Goal: Task Accomplishment & Management: Manage account settings

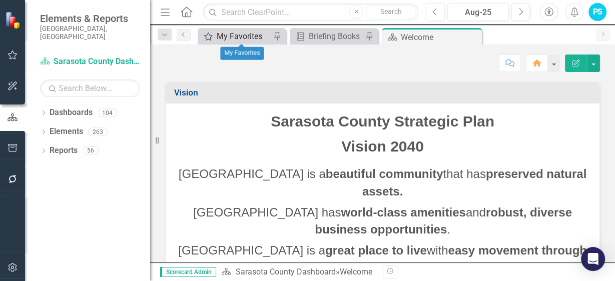
click at [245, 34] on div "My Favorites" at bounding box center [244, 36] width 54 height 13
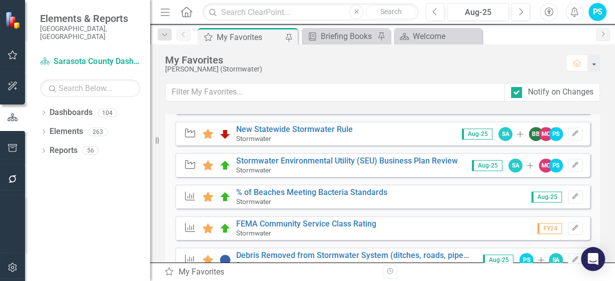
scroll to position [549, 0]
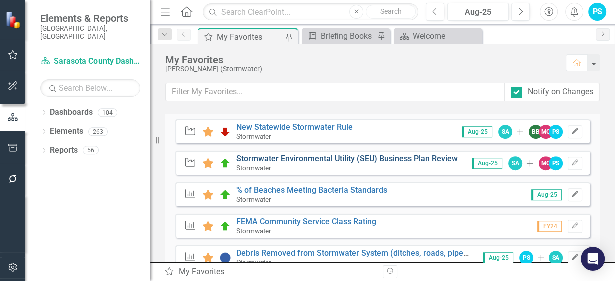
click at [321, 156] on link "Stormwater Environmental Utility (SEU) Business Plan Review" at bounding box center [347, 159] width 222 height 10
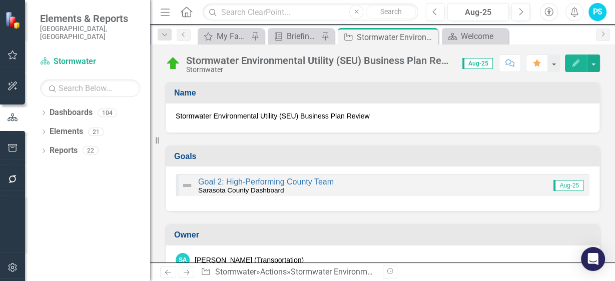
click at [369, 115] on span "Stormwater Environmental Utility (SEU) Business Plan Review" at bounding box center [383, 116] width 414 height 10
drag, startPoint x: 369, startPoint y: 115, endPoint x: 194, endPoint y: 126, distance: 174.9
click at [194, 126] on div "Stormwater Environmental Utility (SEU) Business Plan Review" at bounding box center [383, 118] width 434 height 29
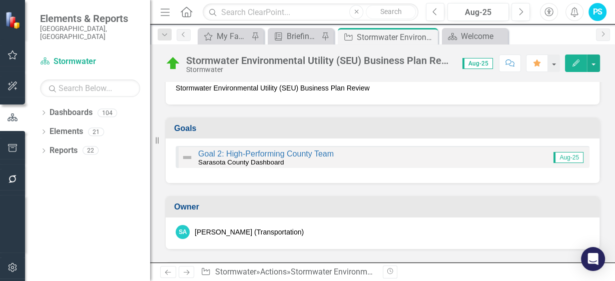
scroll to position [40, 0]
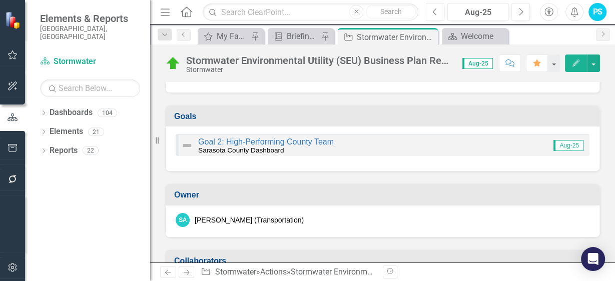
click at [351, 143] on div "Goal 2: High-Performing County Team Sarasota County Dashboard Aug-25" at bounding box center [383, 145] width 414 height 22
click at [579, 61] on icon "Edit" at bounding box center [575, 63] width 9 height 7
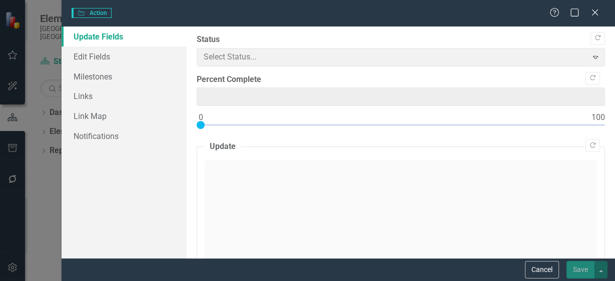
type input "48"
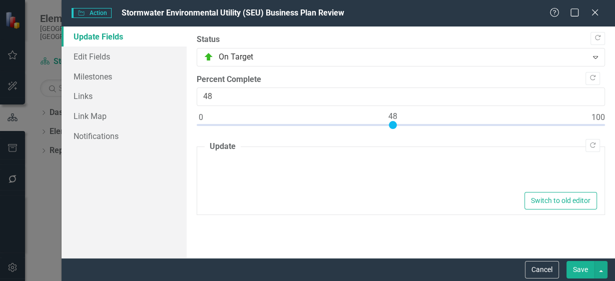
type textarea "<p>Team meetings have occurred to coordinate on updates to specific sections. T…"
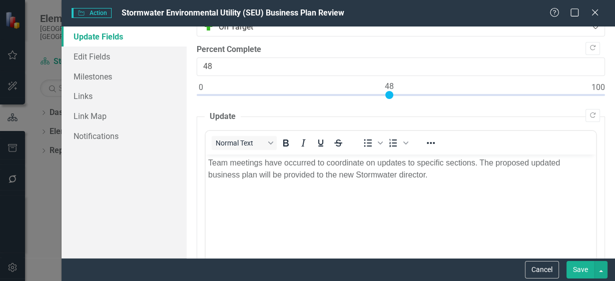
scroll to position [29, 0]
type input "75"
drag, startPoint x: 388, startPoint y: 96, endPoint x: 495, endPoint y: 91, distance: 107.1
click at [495, 93] on div at bounding box center [495, 97] width 8 height 8
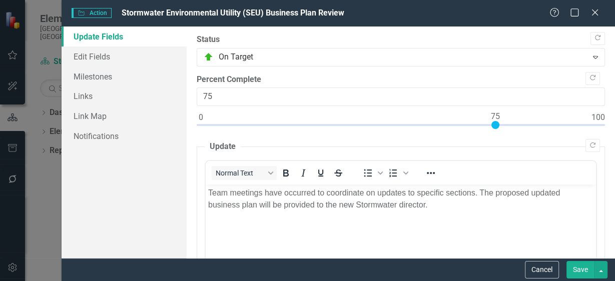
scroll to position [0, 0]
click at [576, 269] on button "Save" at bounding box center [580, 270] width 28 height 18
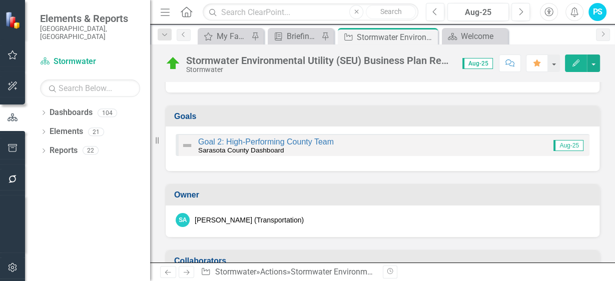
click at [406, 143] on div "Goal 2: High-Performing County Team Sarasota County Dashboard Aug-25" at bounding box center [383, 145] width 414 height 22
click at [190, 143] on img at bounding box center [187, 146] width 12 height 12
click at [376, 146] on div "Goal 2: High-Performing County Team Sarasota County Dashboard Aug-25" at bounding box center [383, 145] width 414 height 22
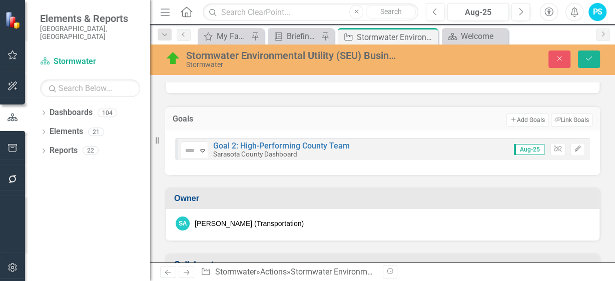
click at [442, 110] on div "Goals Add Add Goals Link Tag Link Goals" at bounding box center [382, 118] width 435 height 25
click at [593, 59] on icon "Save" at bounding box center [588, 58] width 9 height 7
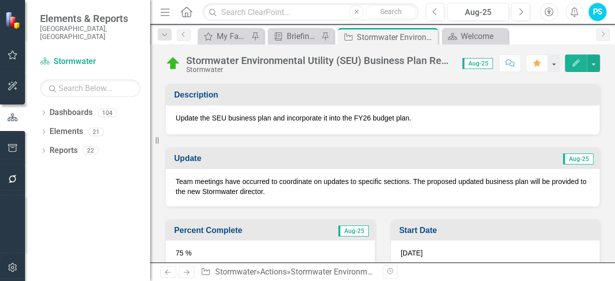
scroll to position [290, 0]
drag, startPoint x: 412, startPoint y: 116, endPoint x: 237, endPoint y: 111, distance: 174.6
click at [237, 114] on p "Update the SEU business plan and incorporate it into the FY26 budget plan." at bounding box center [383, 119] width 414 height 10
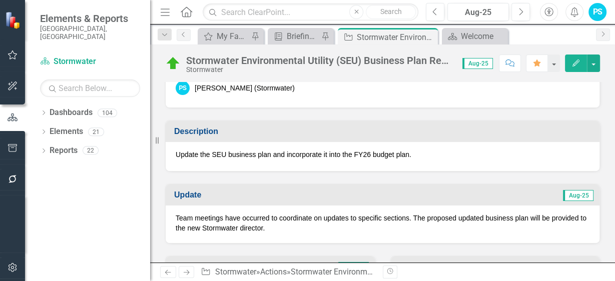
scroll to position [253, 0]
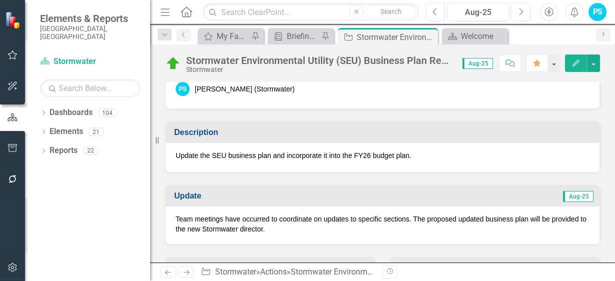
click at [413, 217] on p "Team meetings have occurred to coordinate on updates to specific sections. The …" at bounding box center [383, 224] width 414 height 20
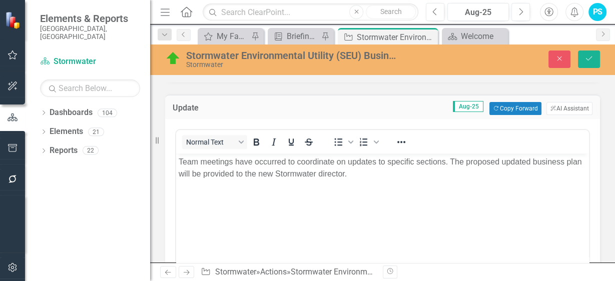
scroll to position [353, 0]
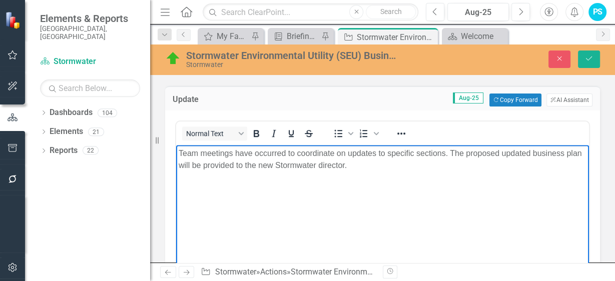
click at [466, 153] on p "Team meetings have occurred to coordinate on updates to specific sections. The …" at bounding box center [383, 160] width 408 height 24
click at [501, 155] on p "Team meetings have occurred to coordinate on updates to specific sections. The …" at bounding box center [383, 160] width 408 height 24
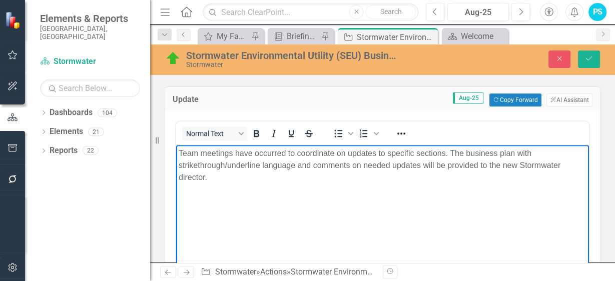
click at [213, 177] on p "Team meetings have occurred to coordinate on updates to specific sections. The …" at bounding box center [383, 166] width 408 height 36
click at [205, 176] on p "Team meetings have occurred to coordinate on updates to specific sections. The …" at bounding box center [383, 166] width 408 height 36
click at [211, 177] on p "Team meetings have occurred to coordinate on updates to specific sections. The …" at bounding box center [383, 166] width 408 height 36
click at [226, 178] on p "Team meetings have occurred to coordinate on updates to specific sections. The …" at bounding box center [383, 166] width 408 height 36
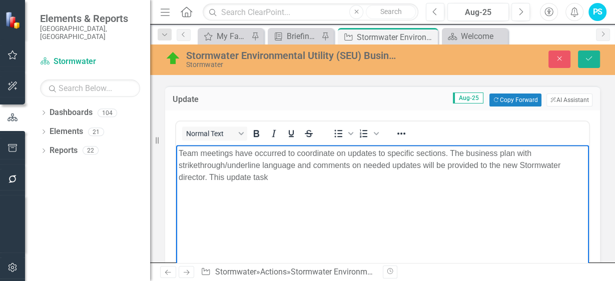
click at [275, 180] on p "Team meetings have occurred to coordinate on updates to specific sections. The …" at bounding box center [383, 166] width 408 height 36
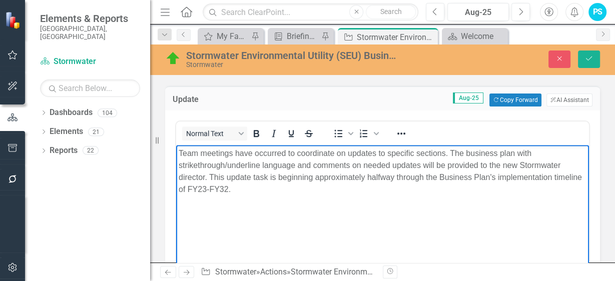
click at [367, 176] on p "Team meetings have occurred to coordinate on updates to specific sections. The …" at bounding box center [383, 172] width 408 height 48
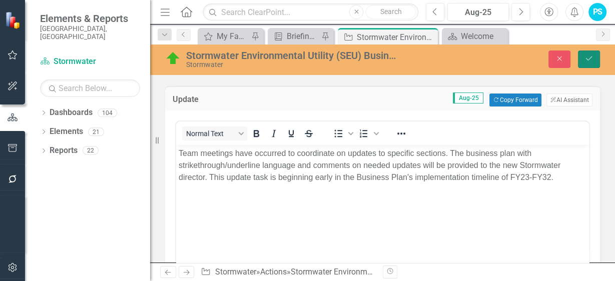
click at [590, 67] on button "Save" at bounding box center [589, 60] width 22 height 18
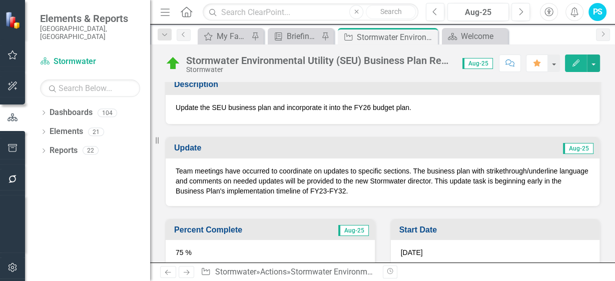
scroll to position [314, 0]
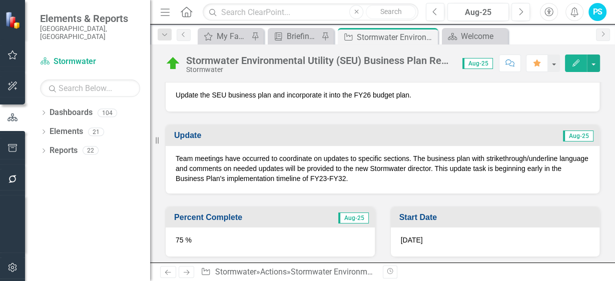
click at [372, 175] on p "Team meetings have occurred to coordinate on updates to specific sections. The …" at bounding box center [383, 169] width 414 height 30
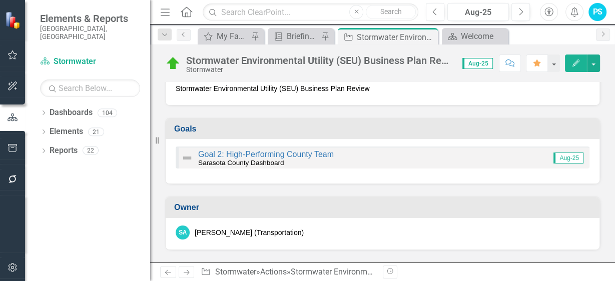
scroll to position [0, 0]
